Goal: Transaction & Acquisition: Book appointment/travel/reservation

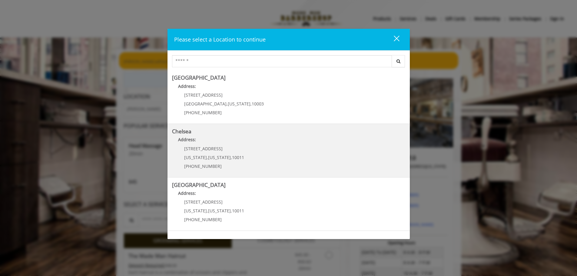
click at [269, 143] on p "Address:" at bounding box center [288, 141] width 233 height 10
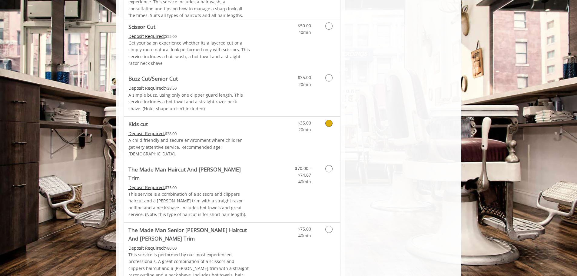
scroll to position [424, 0]
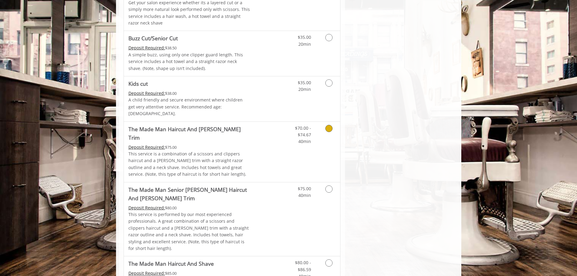
click at [331, 125] on icon "Grooming services" at bounding box center [328, 128] width 7 height 7
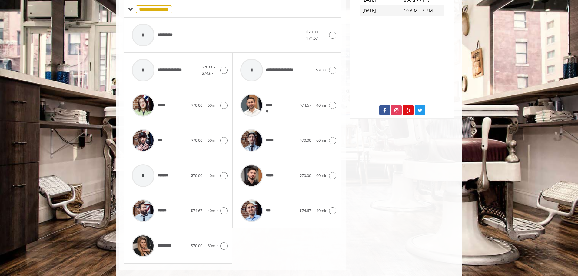
scroll to position [263, 0]
click at [222, 207] on icon at bounding box center [223, 210] width 7 height 7
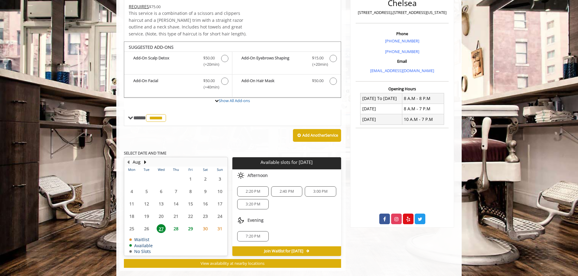
scroll to position [155, 0]
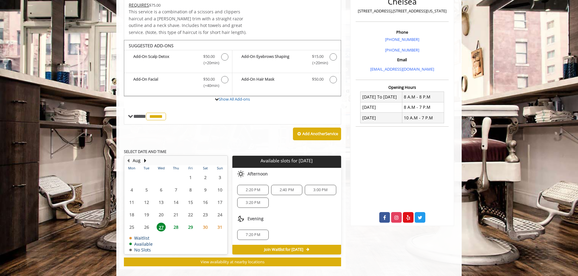
click at [191, 223] on span "29" at bounding box center [190, 227] width 9 height 9
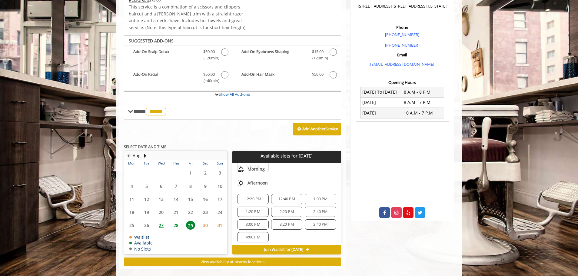
scroll to position [5, 0]
